Goal: Task Accomplishment & Management: Manage account settings

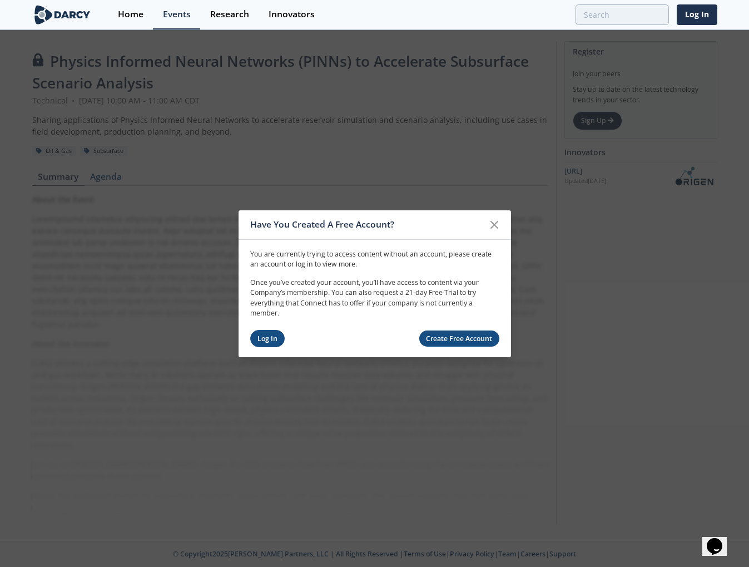
click at [258, 341] on link "Log In" at bounding box center [267, 338] width 35 height 17
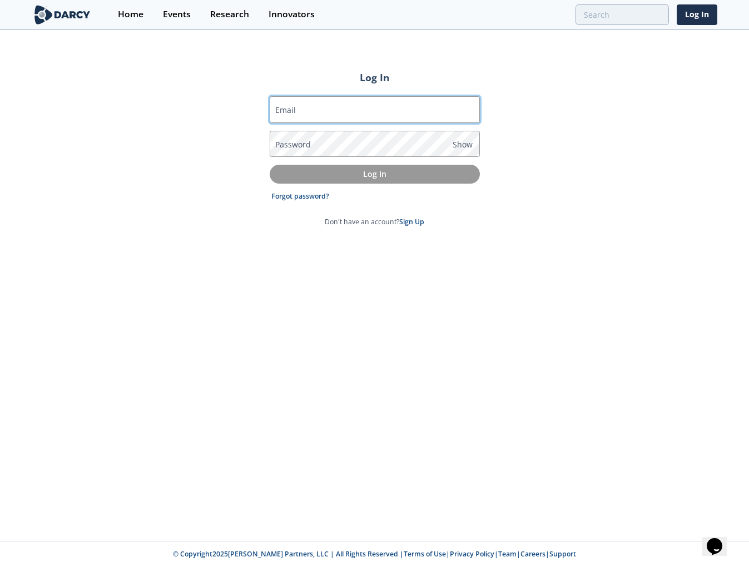
click at [343, 107] on input "Email" at bounding box center [375, 109] width 210 height 27
type input "[PERSON_NAME][EMAIL_ADDRESS][PERSON_NAME][DOMAIN_NAME]"
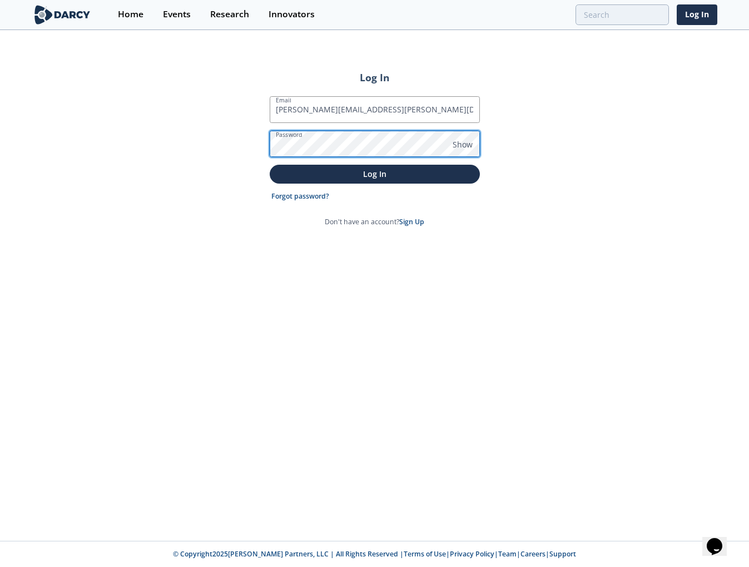
click at [270, 165] on button "Log In" at bounding box center [375, 174] width 210 height 18
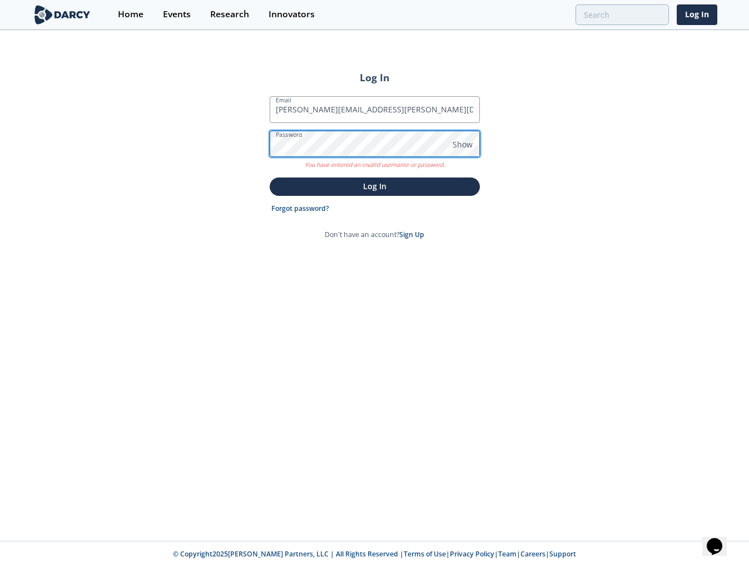
click at [270, 177] on button "Log In" at bounding box center [375, 186] width 210 height 18
